Goal: Check status: Check status

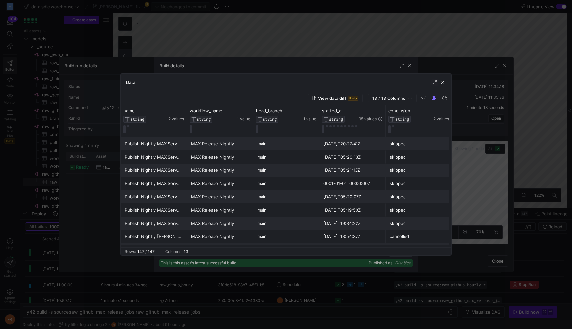
scroll to position [0, 67]
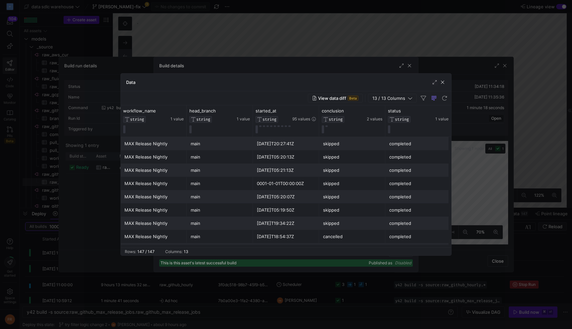
click at [236, 26] on div at bounding box center [286, 164] width 572 height 329
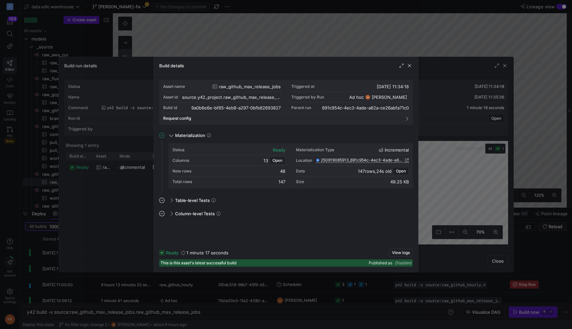
click at [236, 26] on div at bounding box center [286, 164] width 572 height 329
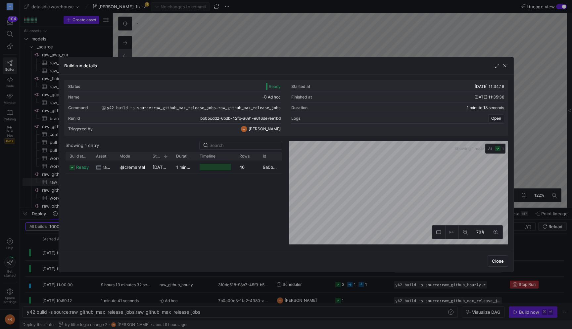
click at [234, 12] on div at bounding box center [286, 164] width 572 height 329
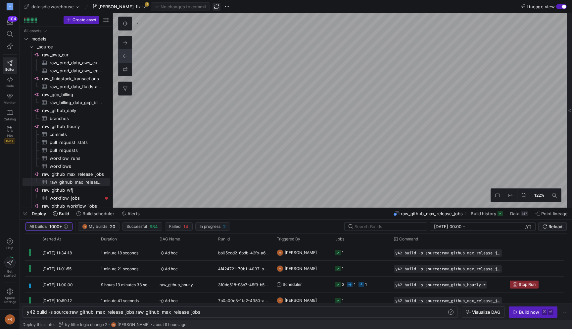
click at [213, 7] on span "button" at bounding box center [217, 7] width 8 height 8
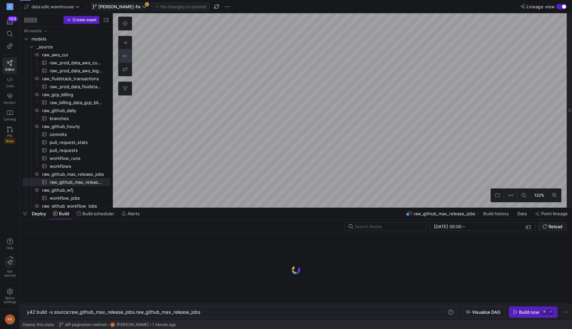
click at [142, 5] on icon at bounding box center [144, 6] width 5 height 5
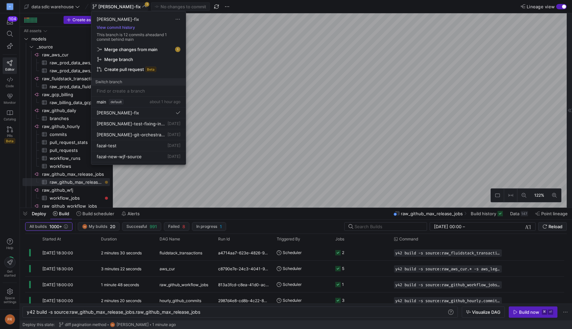
click at [128, 6] on div at bounding box center [286, 164] width 572 height 329
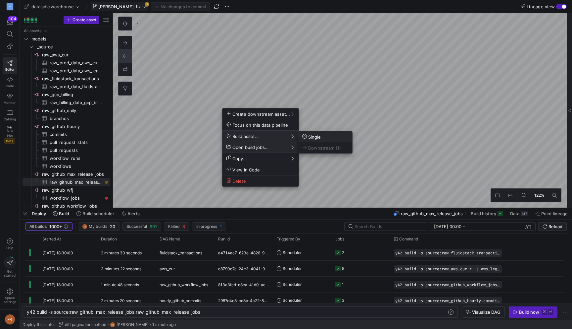
click at [306, 139] on span "Single" at bounding box center [311, 137] width 19 height 6
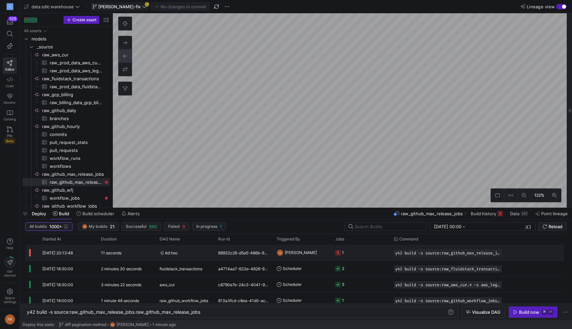
click at [200, 255] on span "Ad hoc" at bounding box center [185, 253] width 51 height 16
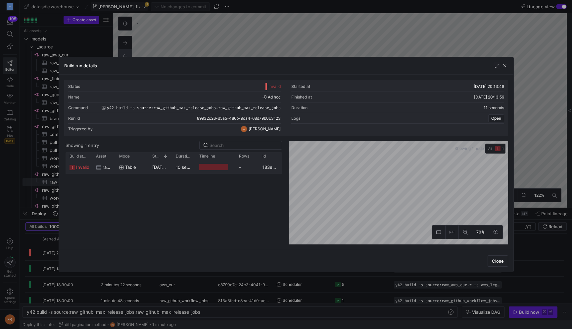
click at [195, 171] on div "10 seconds" at bounding box center [184, 166] width 24 height 13
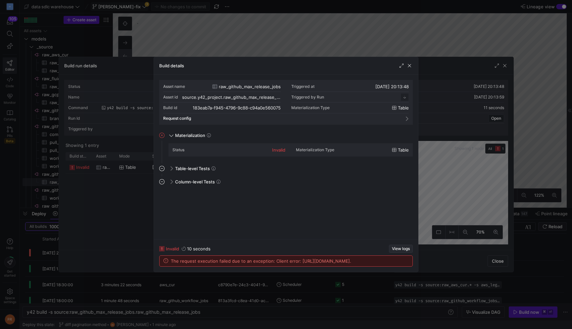
scroll to position [60, 0]
click at [399, 246] on span "View logs" at bounding box center [401, 248] width 18 height 5
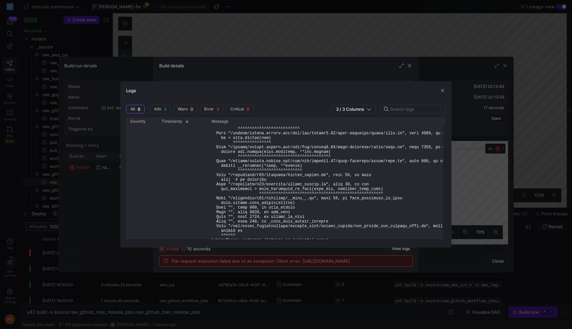
scroll to position [0, 0]
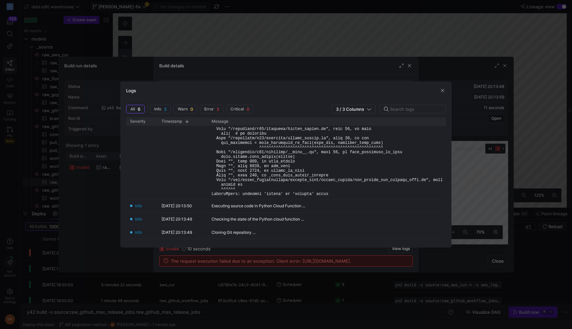
click at [229, 28] on div at bounding box center [286, 164] width 572 height 329
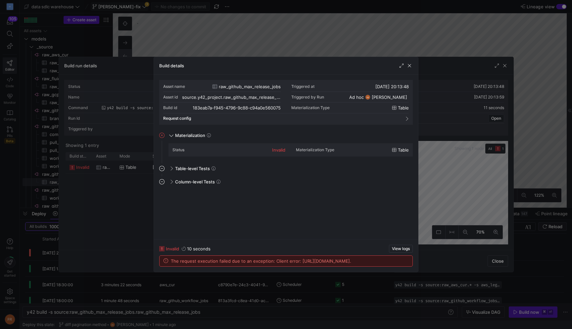
click at [229, 28] on div at bounding box center [286, 164] width 572 height 329
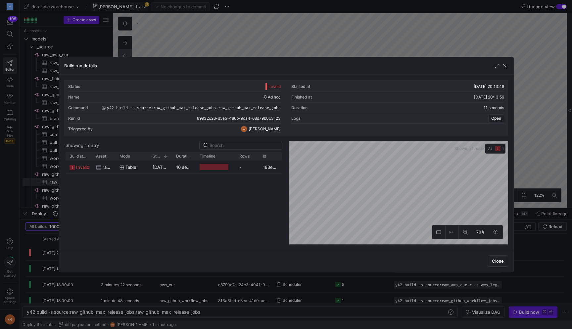
click at [228, 7] on div at bounding box center [286, 164] width 572 height 329
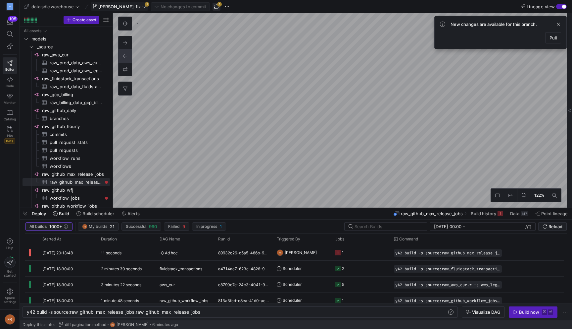
click at [213, 4] on span "button" at bounding box center [217, 7] width 8 height 8
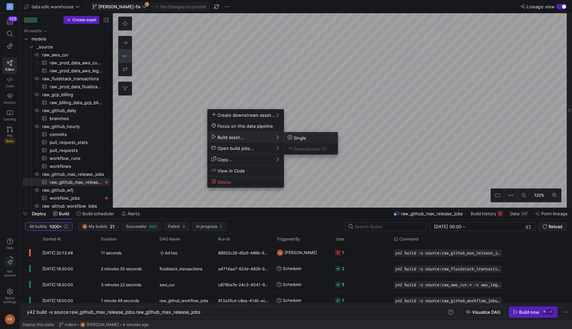
click at [291, 141] on button "Single" at bounding box center [311, 137] width 54 height 11
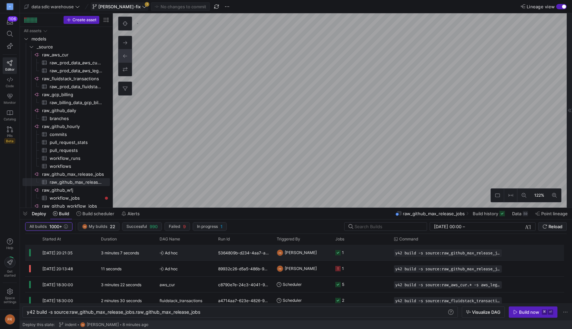
click at [186, 257] on span "Ad hoc" at bounding box center [185, 253] width 51 height 16
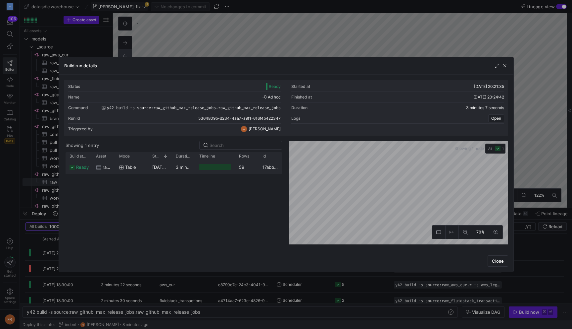
click at [148, 168] on div "[DATE] 20:21:35" at bounding box center [160, 166] width 24 height 13
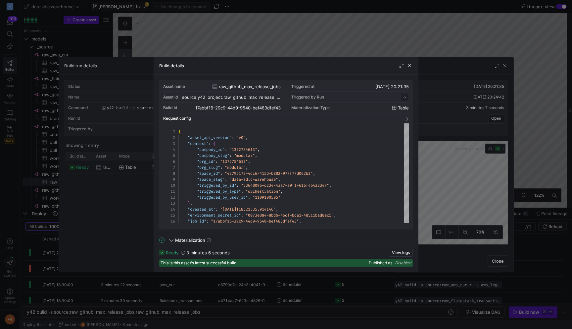
scroll to position [60, 0]
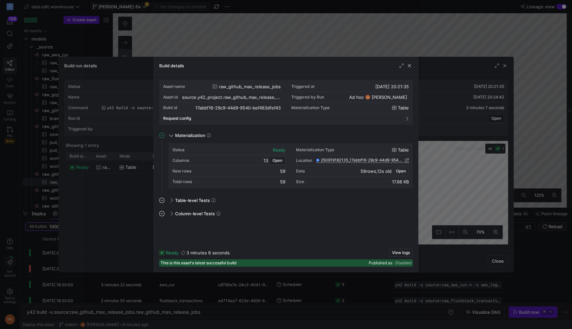
click at [403, 170] on span "Open" at bounding box center [401, 171] width 10 height 5
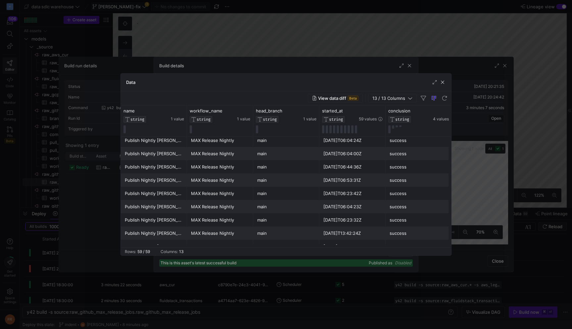
scroll to position [511, 0]
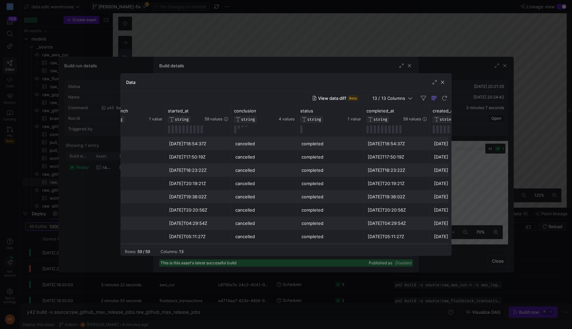
click at [316, 33] on div at bounding box center [286, 164] width 572 height 329
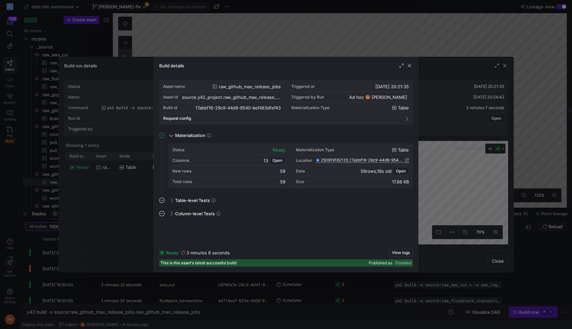
click at [302, 36] on div at bounding box center [286, 164] width 572 height 329
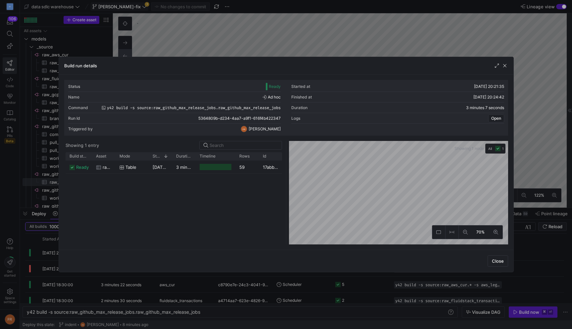
click at [300, 37] on div at bounding box center [286, 164] width 572 height 329
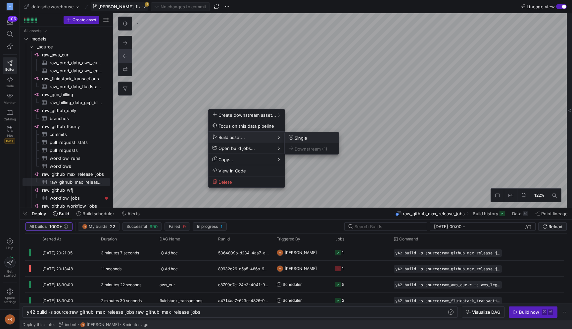
click at [299, 136] on span "Single" at bounding box center [298, 138] width 19 height 6
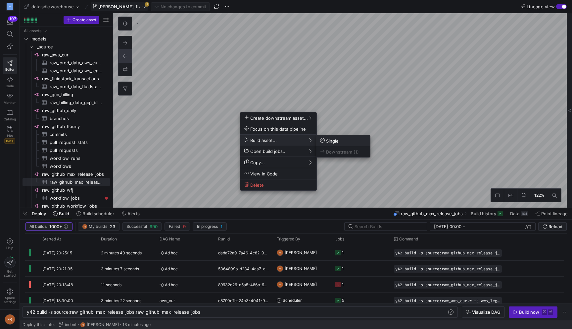
click at [337, 139] on span "Single" at bounding box center [329, 141] width 19 height 6
